Goal: Information Seeking & Learning: Learn about a topic

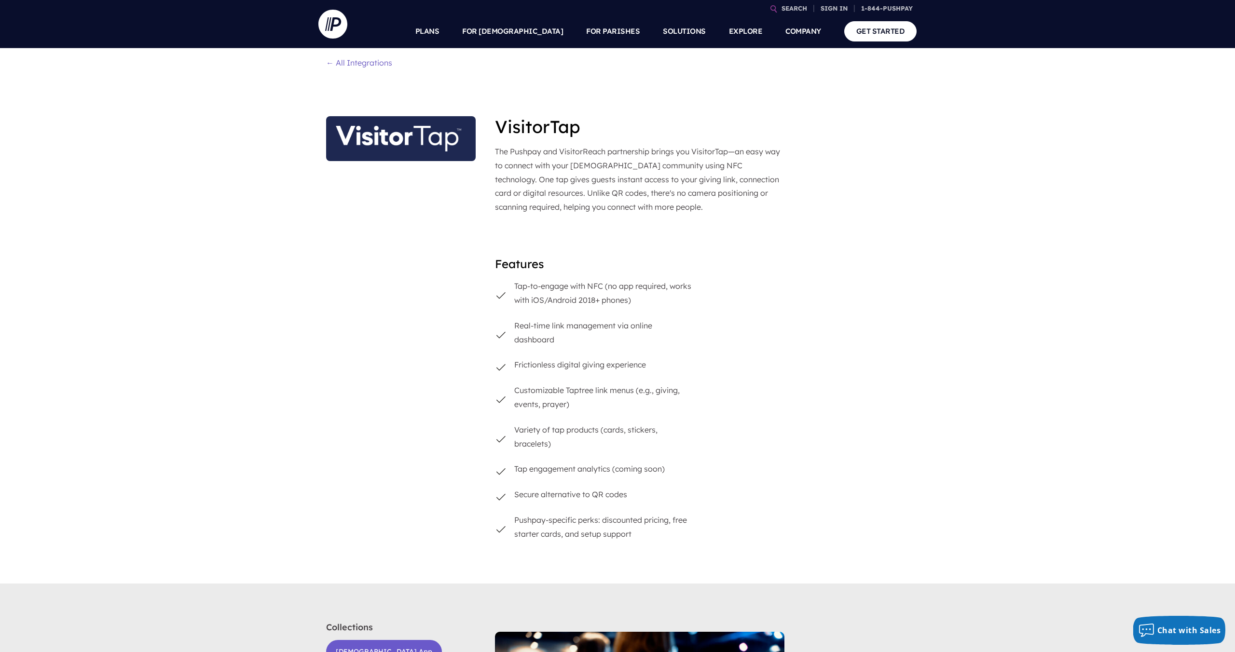
click at [341, 66] on link "← All Integrations" at bounding box center [359, 63] width 66 height 10
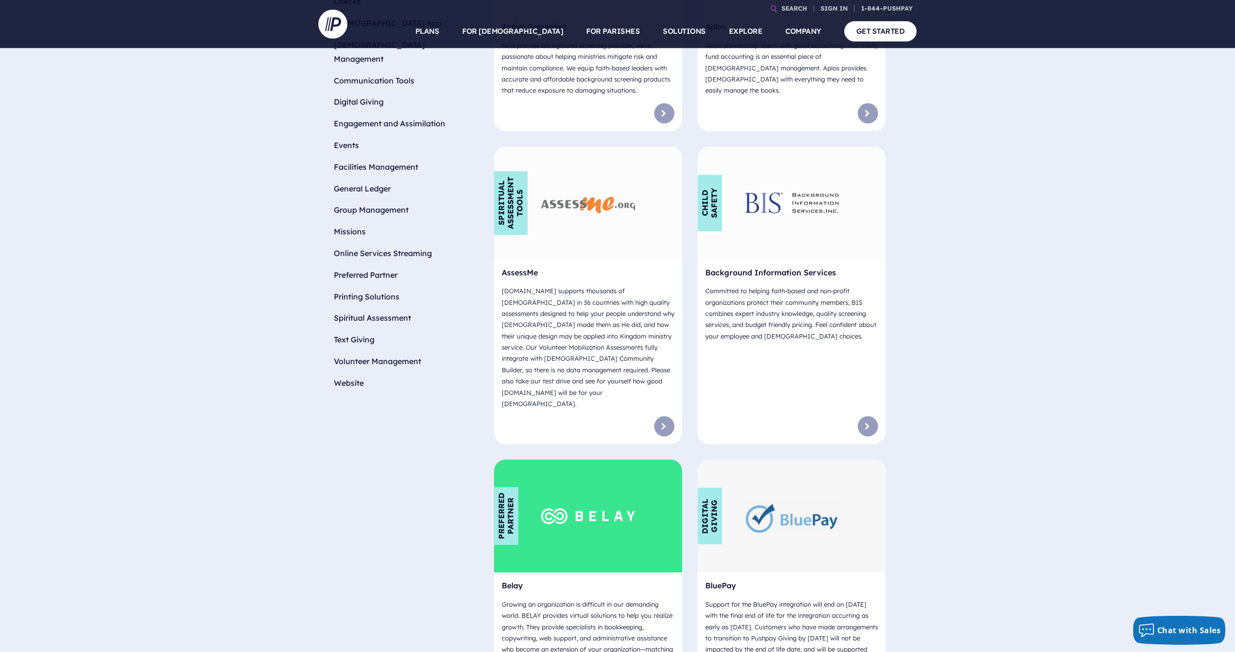
scroll to position [824, 0]
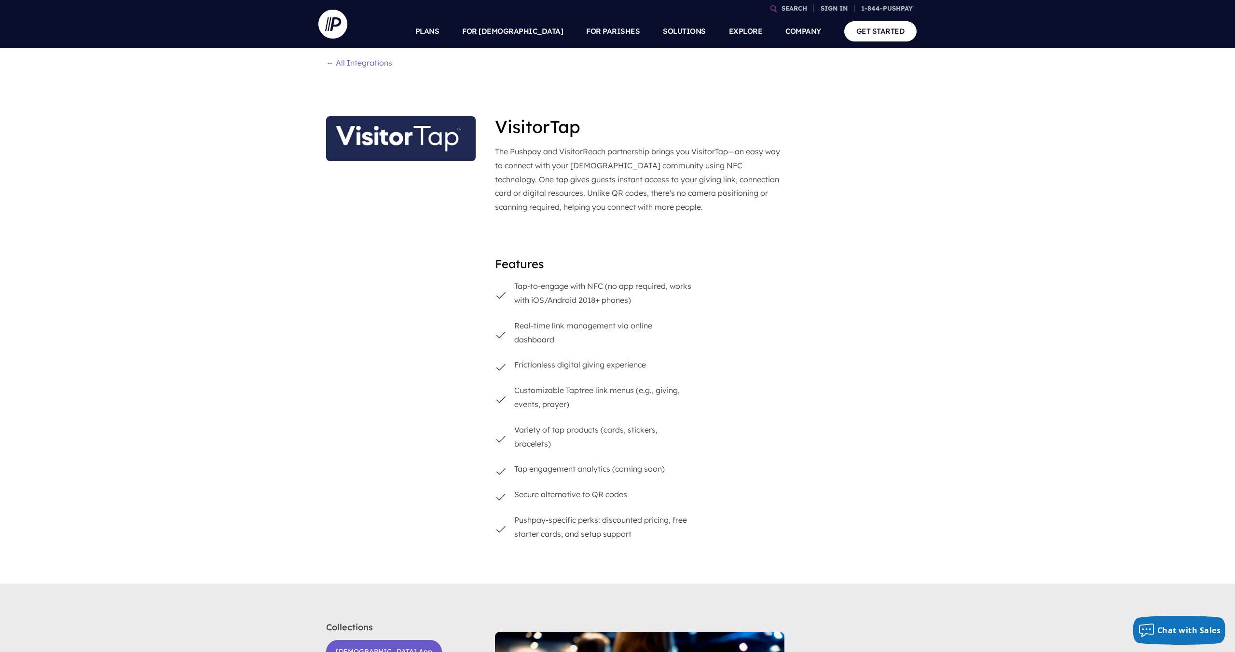
click at [327, 62] on link "← All Integrations" at bounding box center [359, 63] width 66 height 10
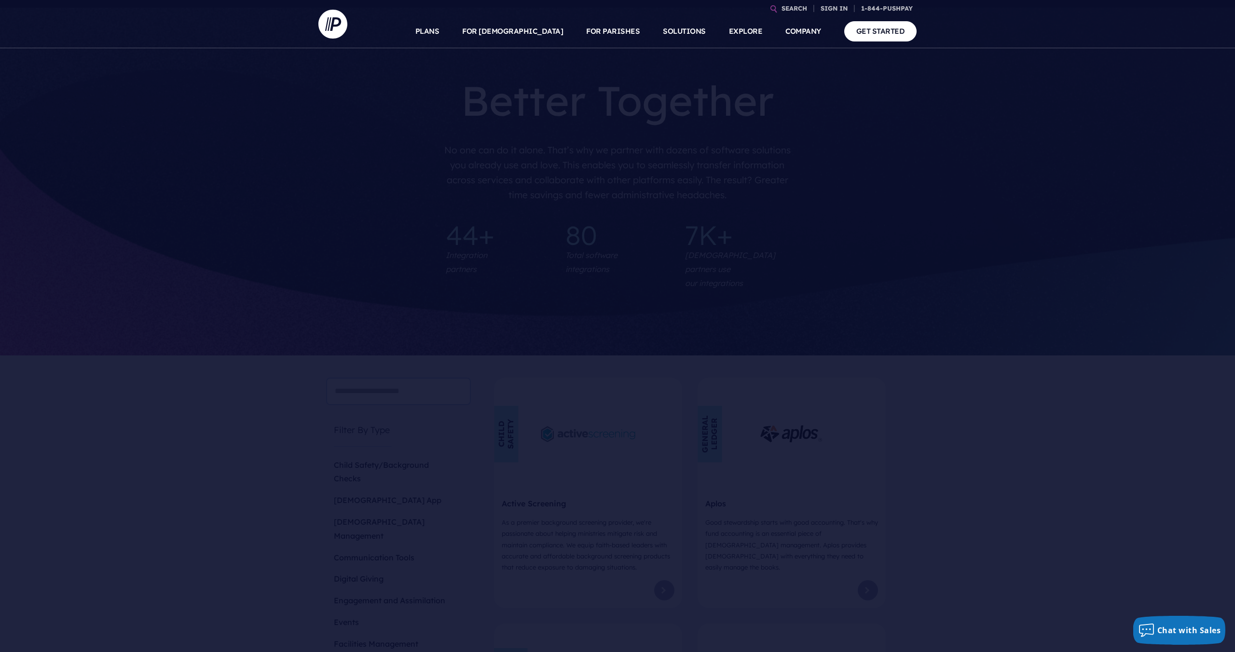
click at [418, 30] on ul "PLANS FOR CHURCHES Product Suite" at bounding box center [637, 31] width 560 height 34
click at [251, 20] on nav "SEARCH SIGN IN" at bounding box center [617, 24] width 1235 height 48
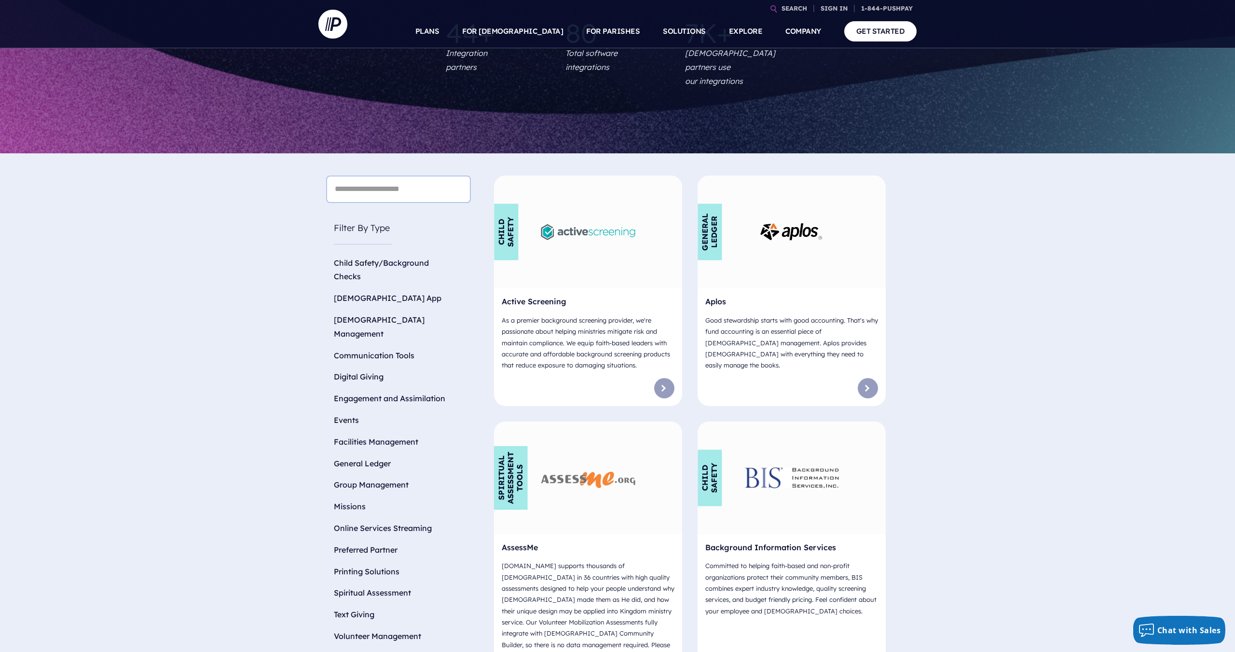
scroll to position [0, 0]
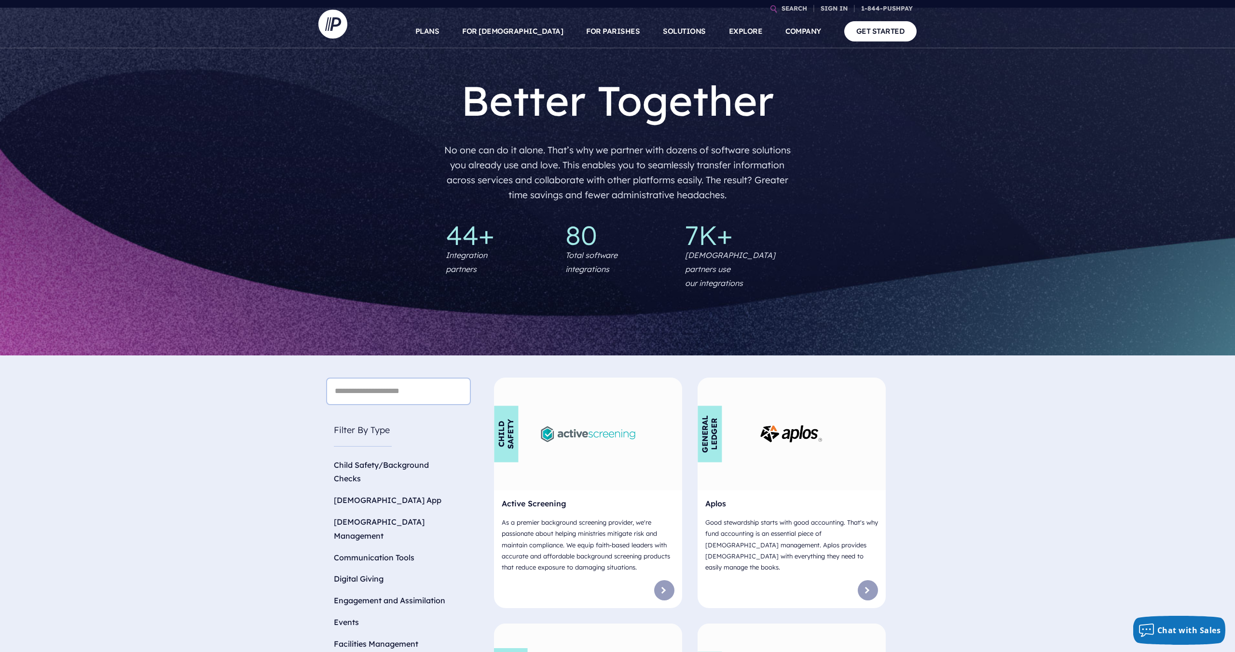
drag, startPoint x: 1085, startPoint y: 489, endPoint x: 792, endPoint y: 425, distance: 300.2
